Goal: Check status: Check status

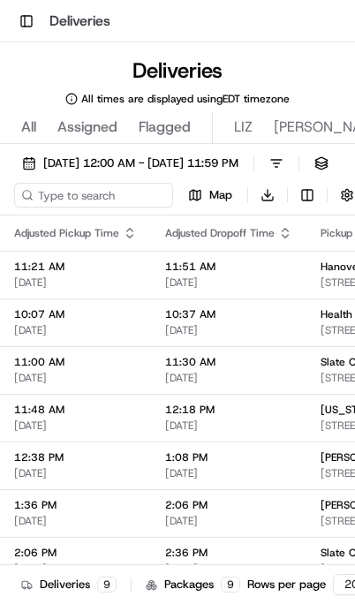
click at [157, 168] on span "[DATE] 12:00 AM - [DATE] 11:59 PM" at bounding box center [140, 163] width 195 height 16
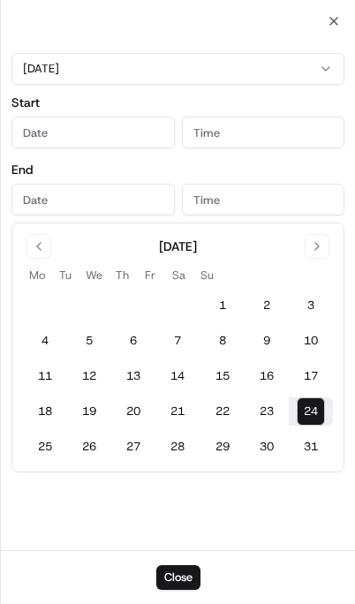
type input "[DATE]"
type input "12:00 AM"
type input "[DATE]"
type input "11:59 PM"
click at [48, 447] on button "25" at bounding box center [45, 446] width 28 height 28
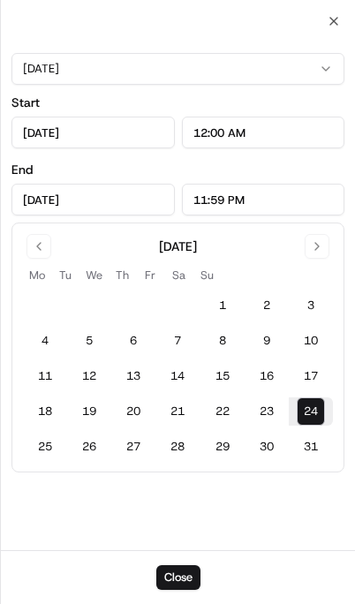
type input "[DATE]"
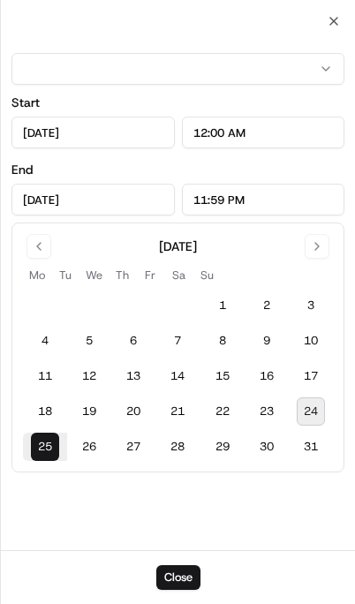
click at [185, 574] on button "Close" at bounding box center [178, 577] width 44 height 25
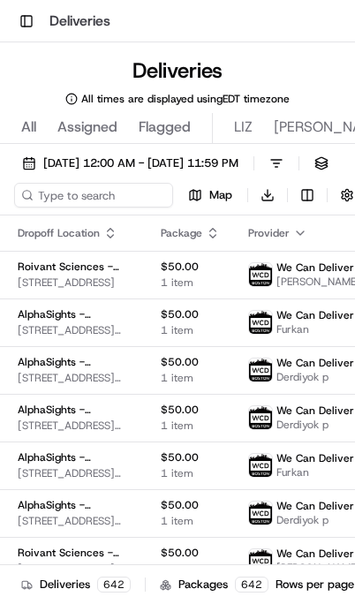
scroll to position [0, 538]
